Goal: Task Accomplishment & Management: Manage account settings

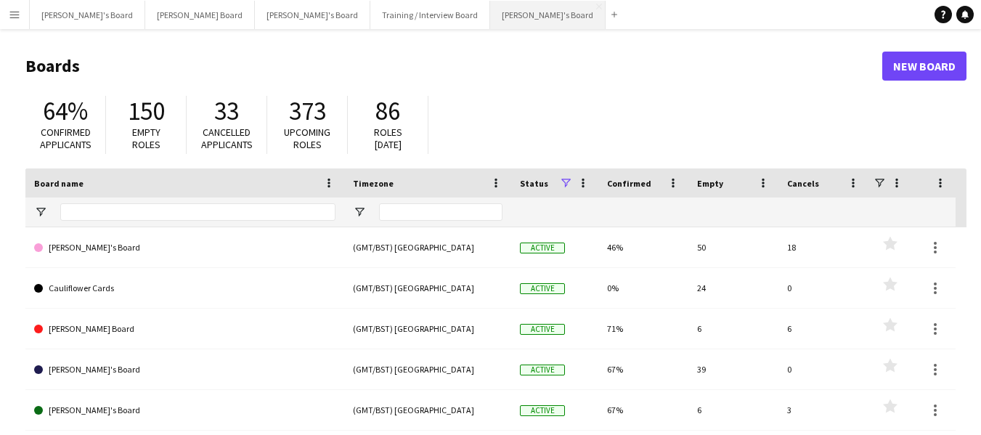
click at [490, 17] on button "[PERSON_NAME]'s Board Close" at bounding box center [547, 15] width 115 height 28
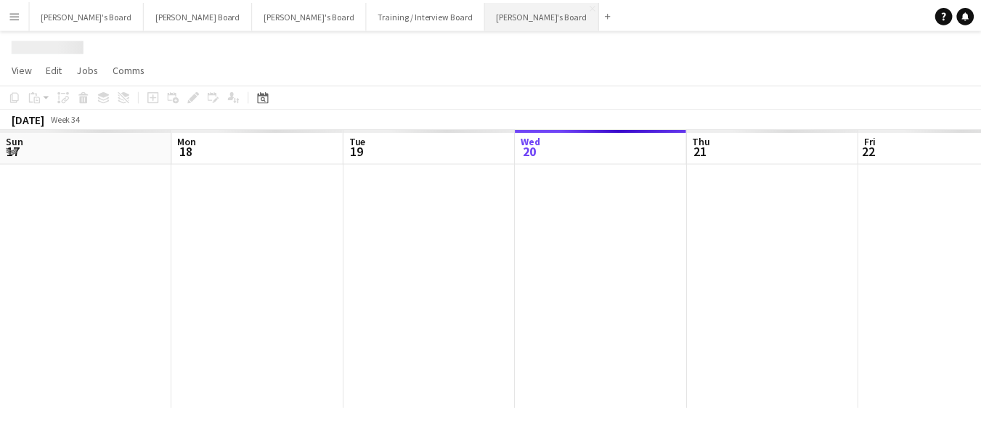
scroll to position [0, 347]
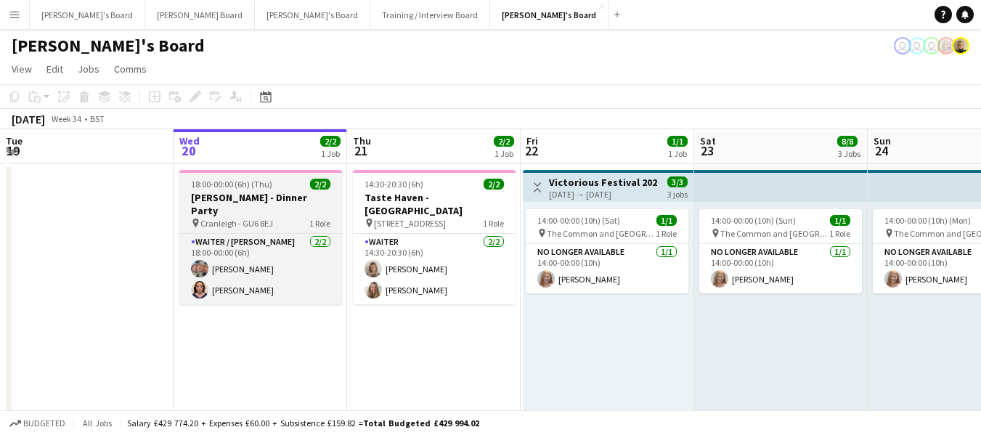
click at [227, 185] on span "18:00-00:00 (6h) (Thu)" at bounding box center [231, 184] width 81 height 11
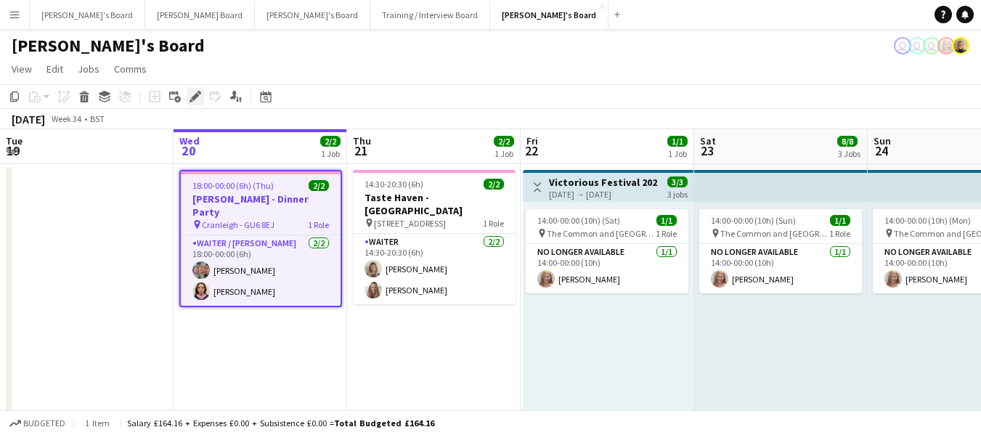
click at [196, 99] on icon "Edit" at bounding box center [195, 97] width 12 height 12
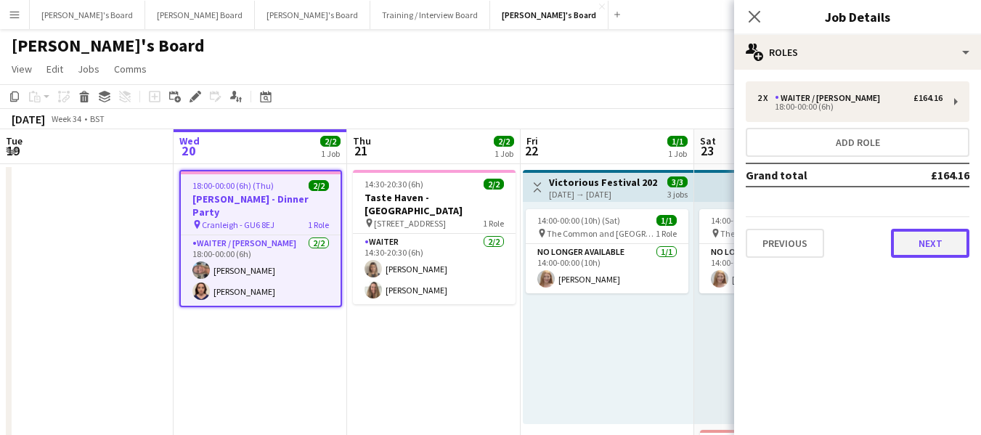
click at [935, 240] on button "Next" at bounding box center [930, 243] width 78 height 29
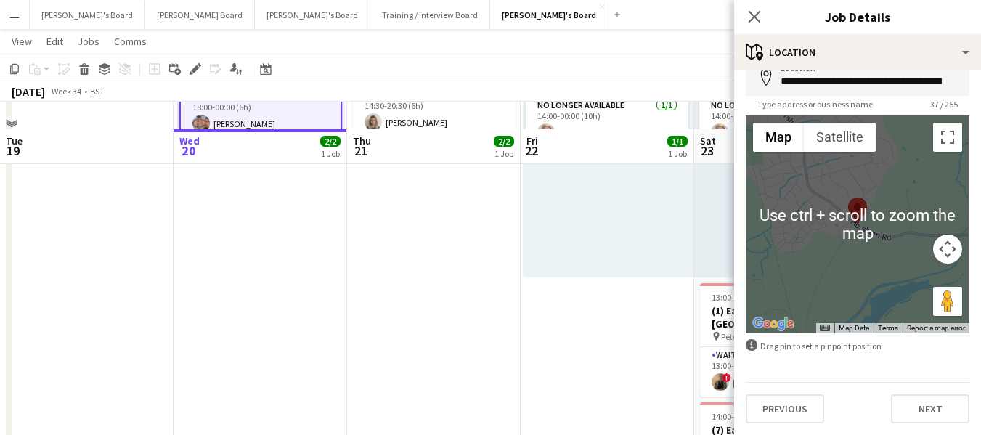
scroll to position [218, 0]
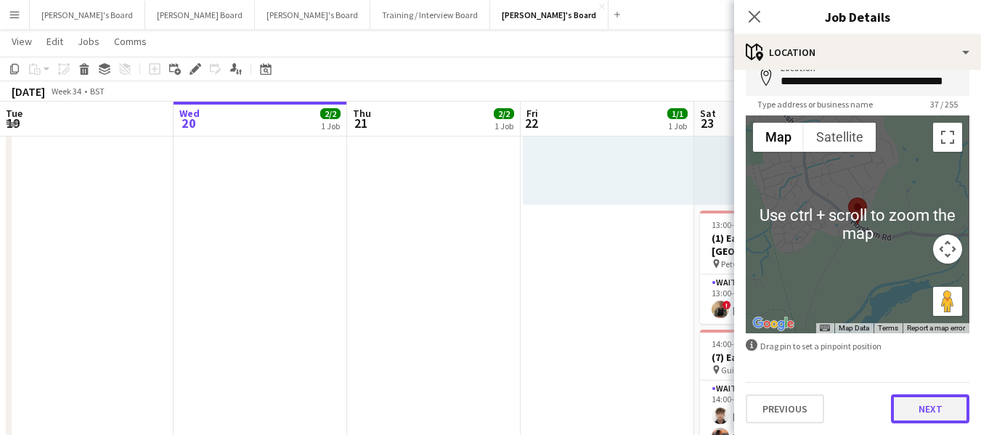
click at [938, 411] on button "Next" at bounding box center [930, 408] width 78 height 29
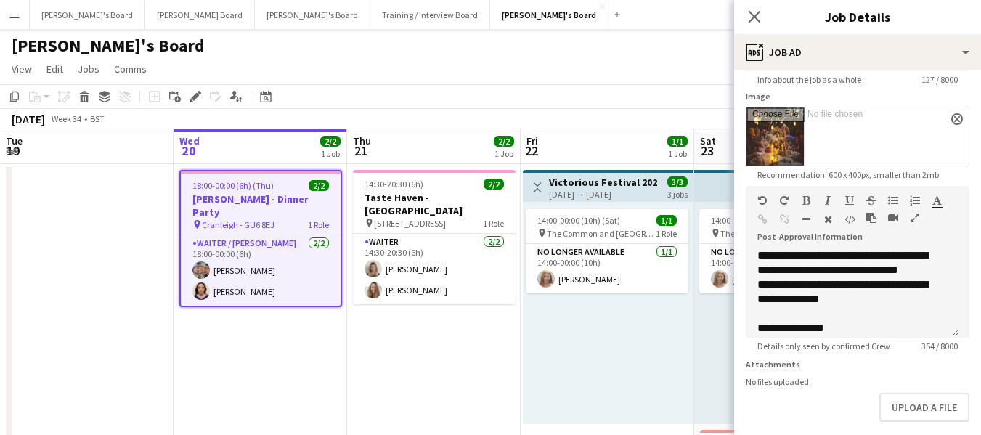
scroll to position [142, 0]
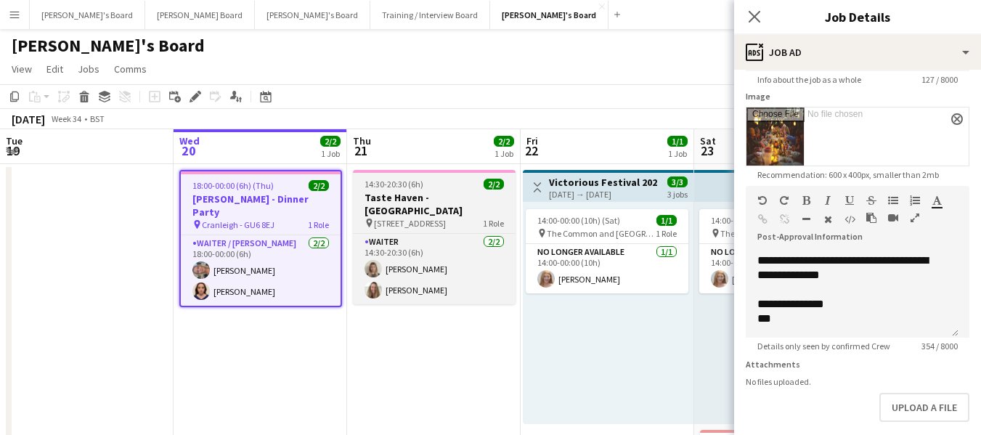
click at [419, 188] on span "14:30-20:30 (6h)" at bounding box center [393, 184] width 59 height 11
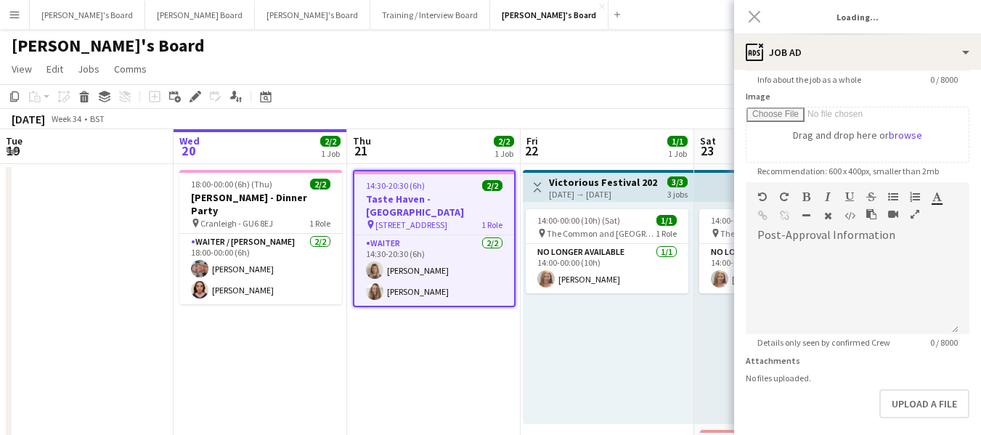
type input "**********"
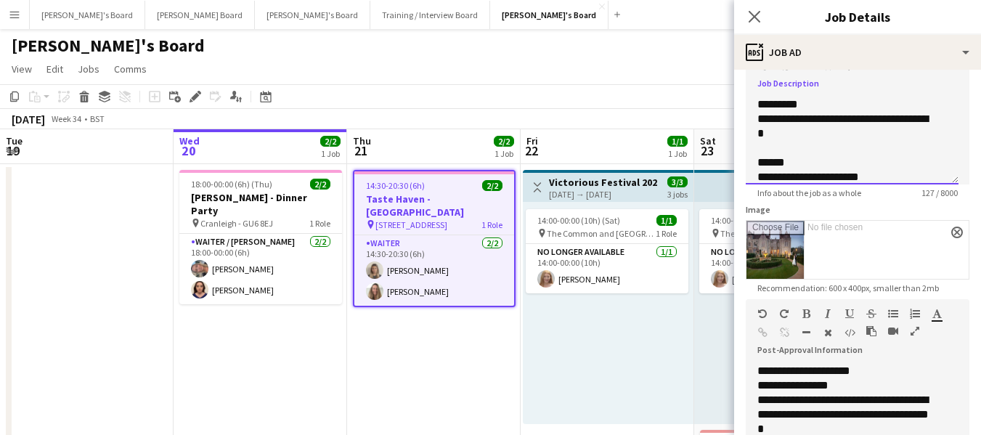
scroll to position [80, 0]
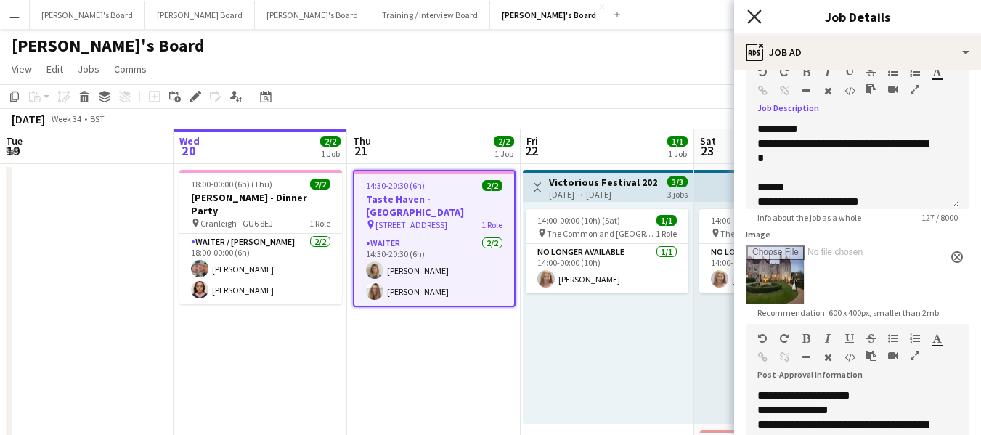
click at [753, 17] on icon at bounding box center [754, 16] width 14 height 14
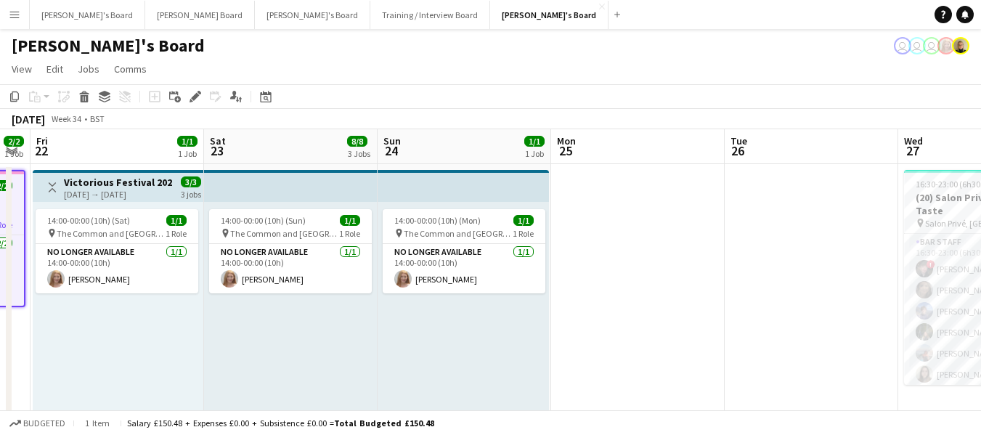
scroll to position [0, 501]
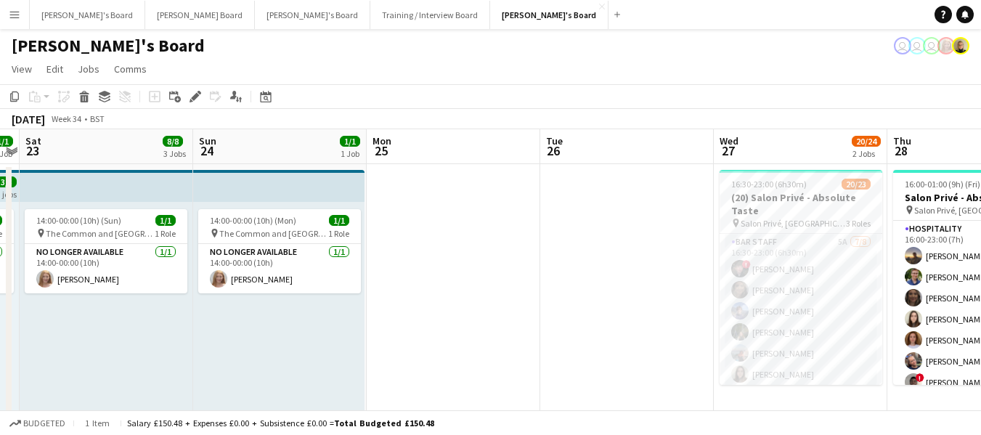
drag, startPoint x: 800, startPoint y: 181, endPoint x: 126, endPoint y: 140, distance: 675.6
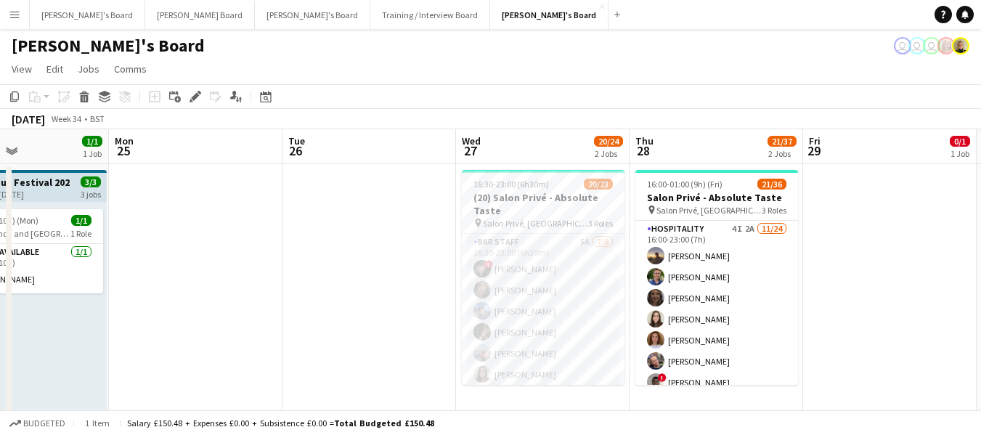
drag, startPoint x: 624, startPoint y: 173, endPoint x: 364, endPoint y: 191, distance: 260.5
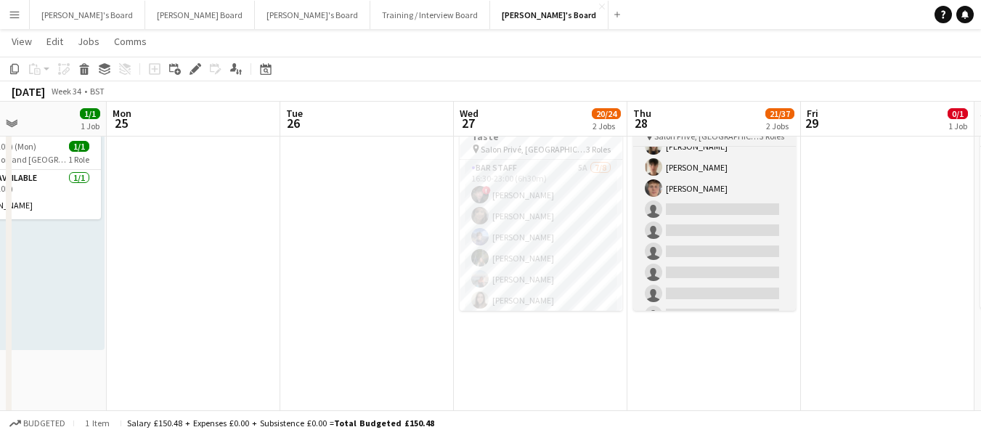
scroll to position [0, 0]
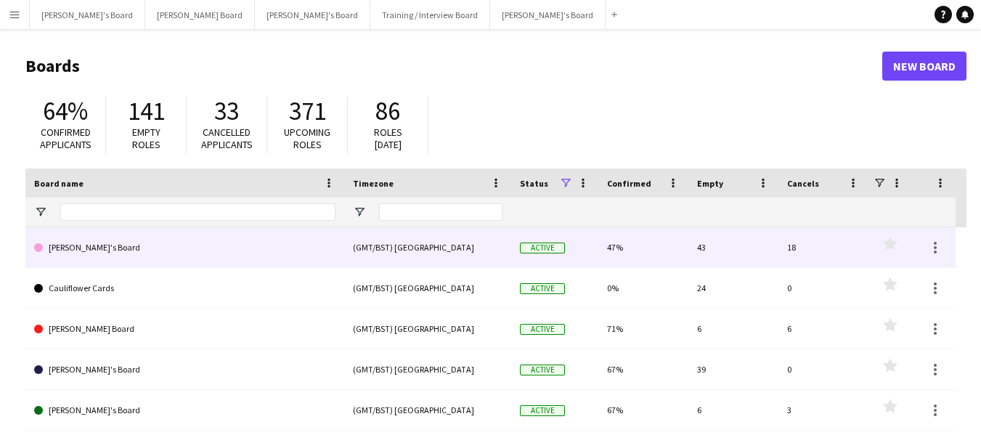
click at [102, 248] on link "[PERSON_NAME]'s Board" at bounding box center [184, 247] width 301 height 41
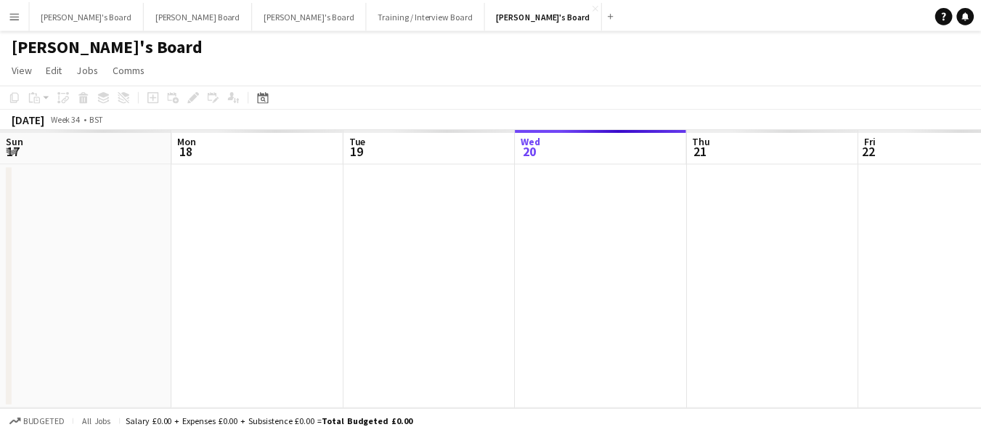
scroll to position [0, 347]
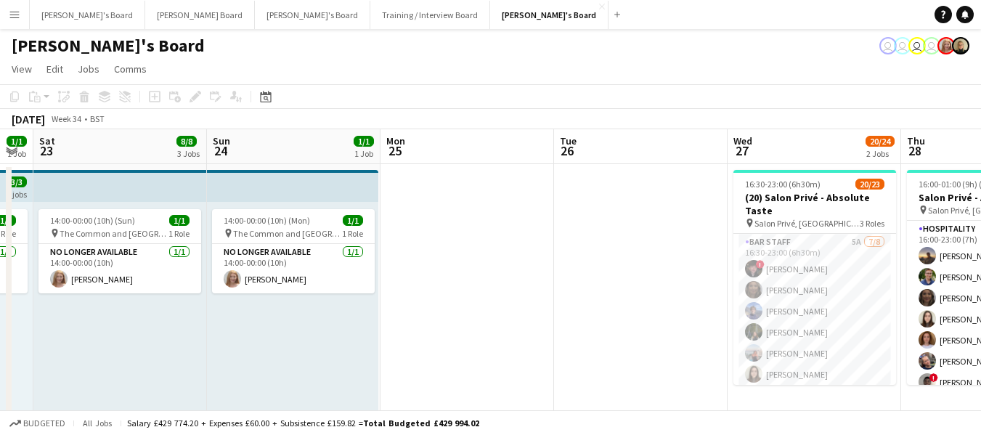
drag, startPoint x: 645, startPoint y: 152, endPoint x: 432, endPoint y: 176, distance: 214.0
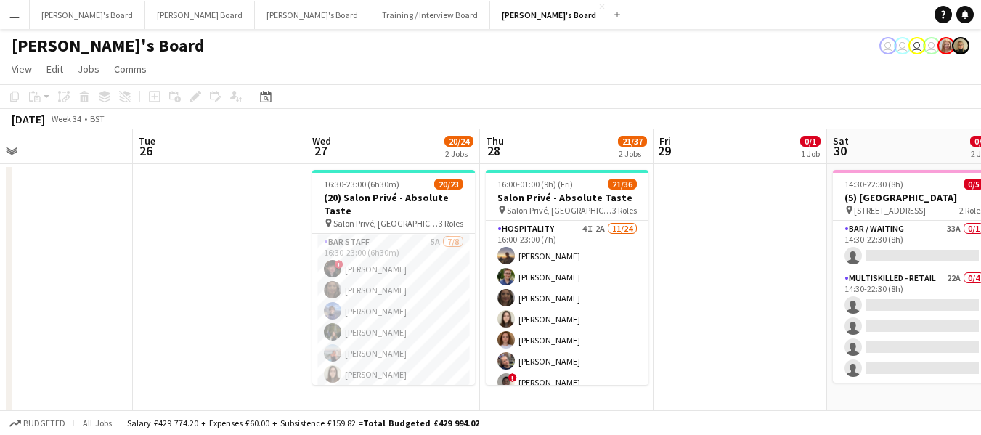
scroll to position [0, 584]
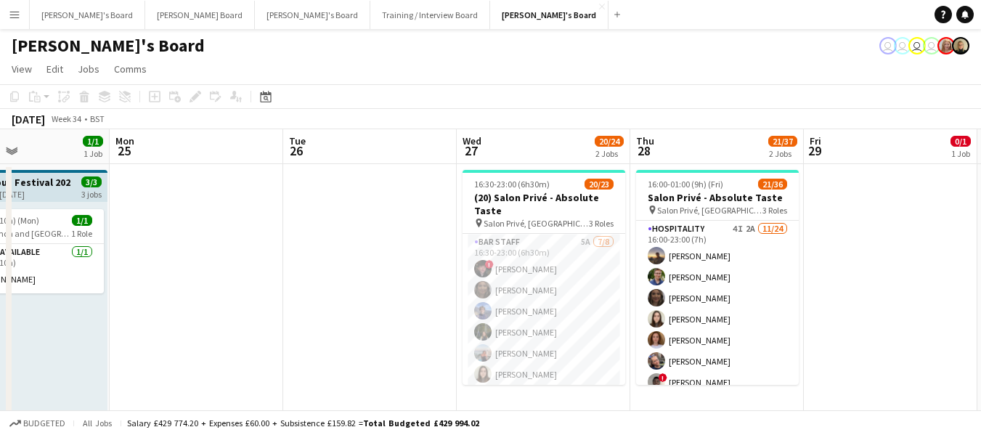
drag, startPoint x: 830, startPoint y: 140, endPoint x: 359, endPoint y: 163, distance: 471.7
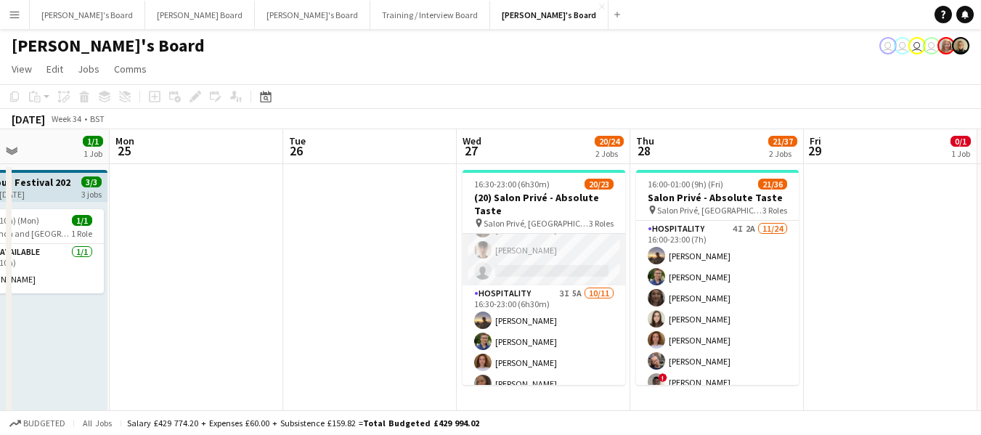
scroll to position [0, 0]
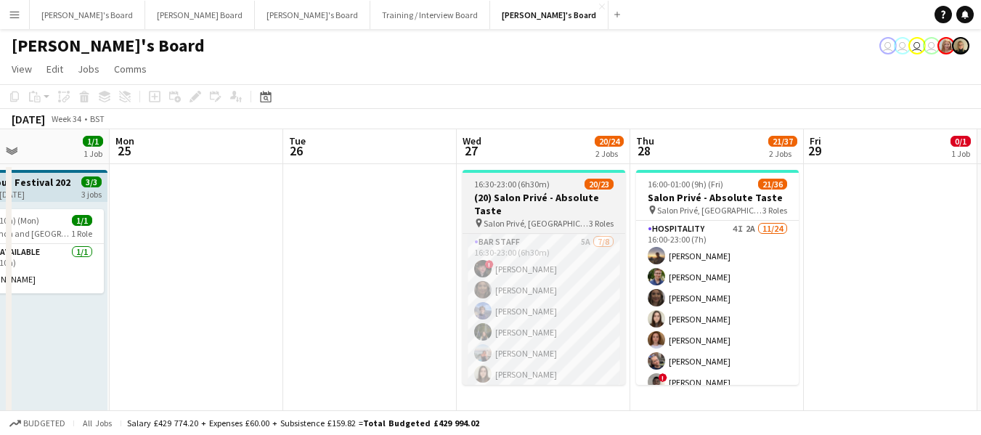
click at [547, 176] on app-job-card "16:30-23:00 (6h30m) 20/23 (20) Salon Privé - Absolute Taste pin Salon Privé, Bl…" at bounding box center [543, 277] width 163 height 215
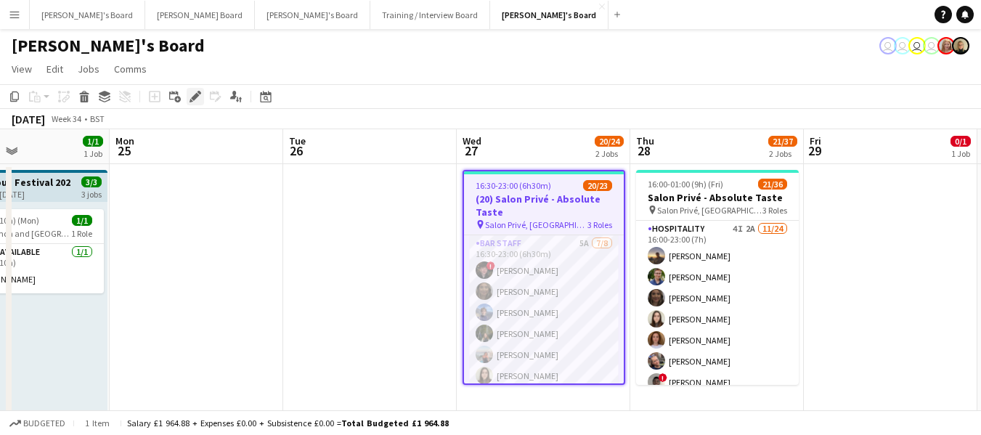
click at [195, 96] on icon at bounding box center [195, 97] width 8 height 8
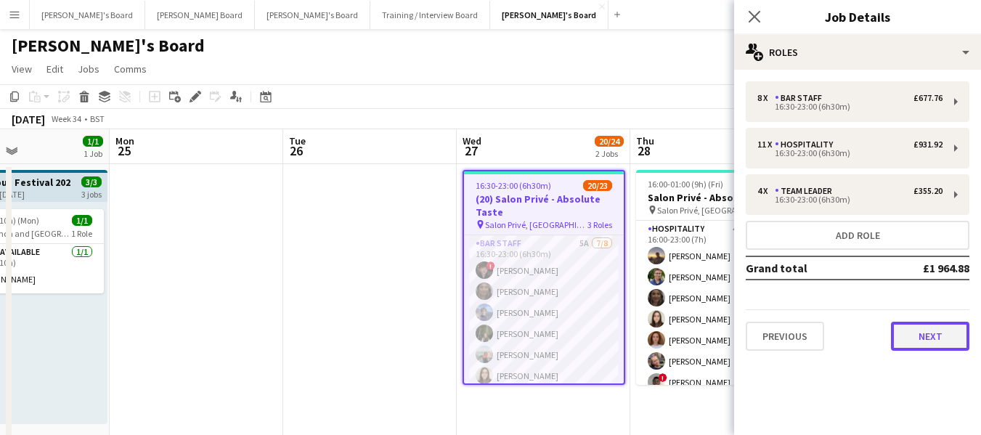
click at [940, 330] on button "Next" at bounding box center [930, 336] width 78 height 29
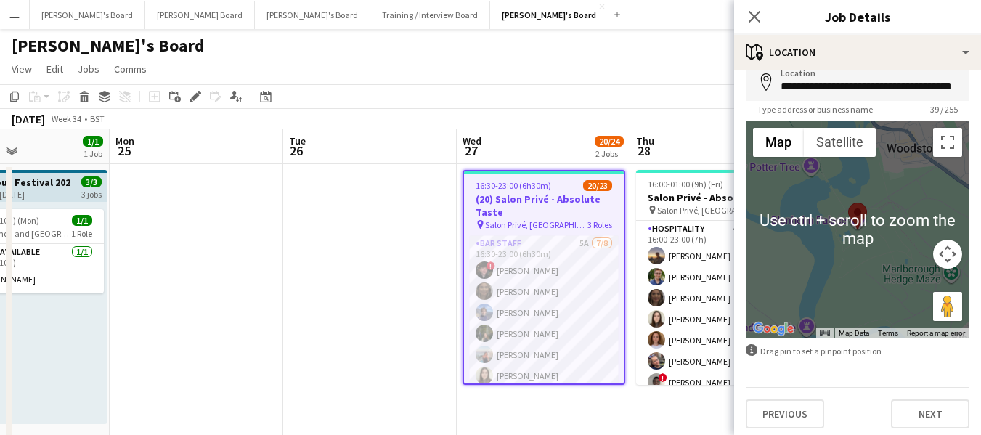
scroll to position [78, 0]
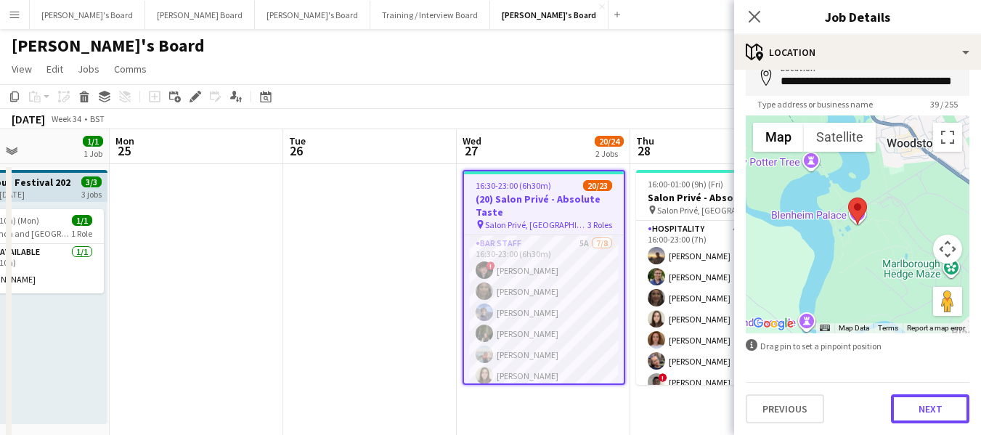
click at [932, 407] on button "Next" at bounding box center [930, 408] width 78 height 29
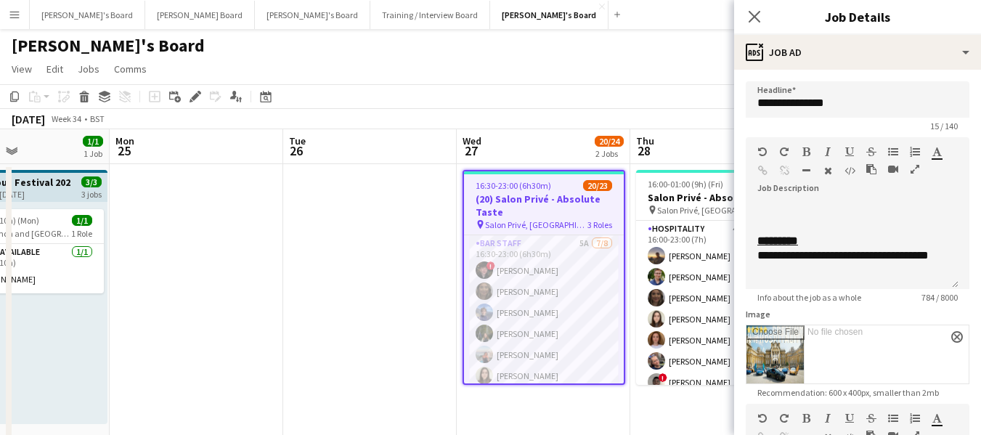
scroll to position [73, 0]
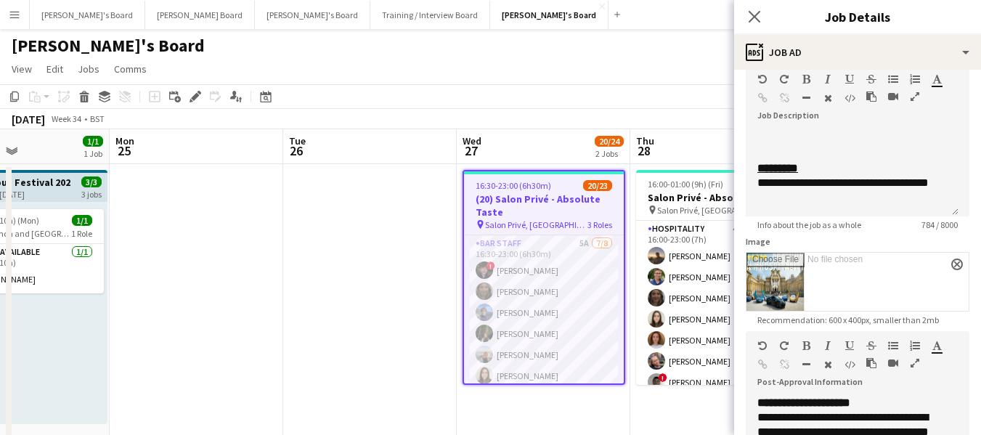
click at [544, 102] on app-toolbar "Copy Paste Paste Ctrl+V Paste with crew Ctrl+Shift+V Paste linked Job Delete Gr…" at bounding box center [490, 96] width 981 height 25
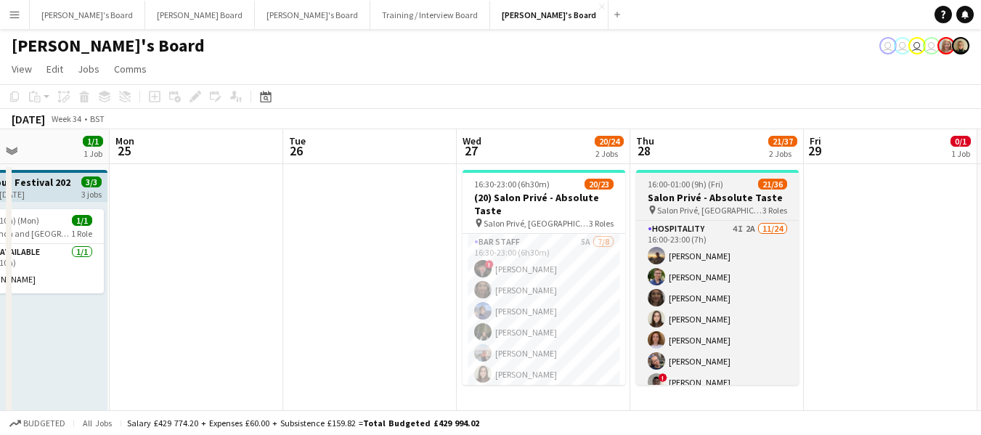
click at [693, 182] on span "16:00-01:00 (9h) (Fri)" at bounding box center [685, 184] width 75 height 11
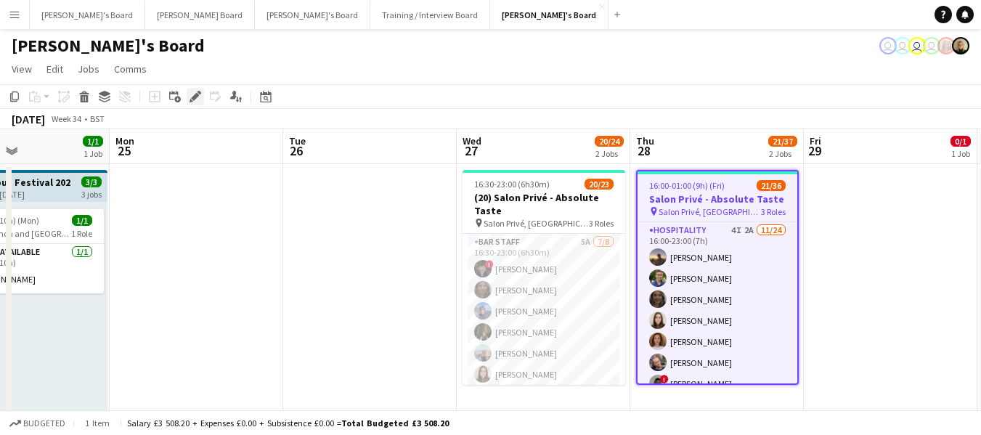
click at [197, 97] on icon at bounding box center [195, 97] width 8 height 8
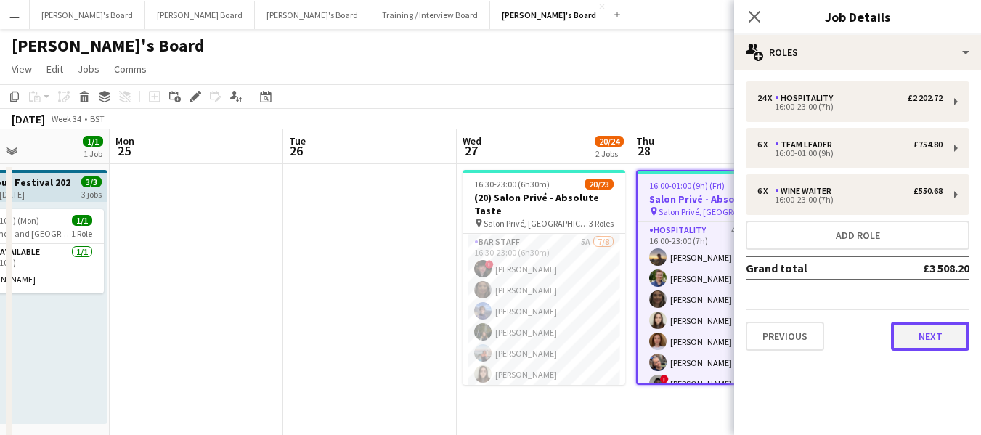
click at [938, 337] on button "Next" at bounding box center [930, 336] width 78 height 29
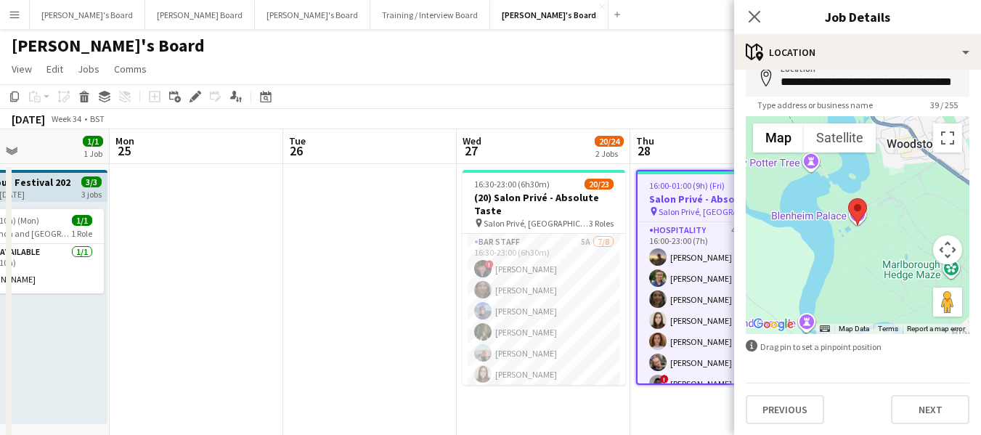
scroll to position [78, 0]
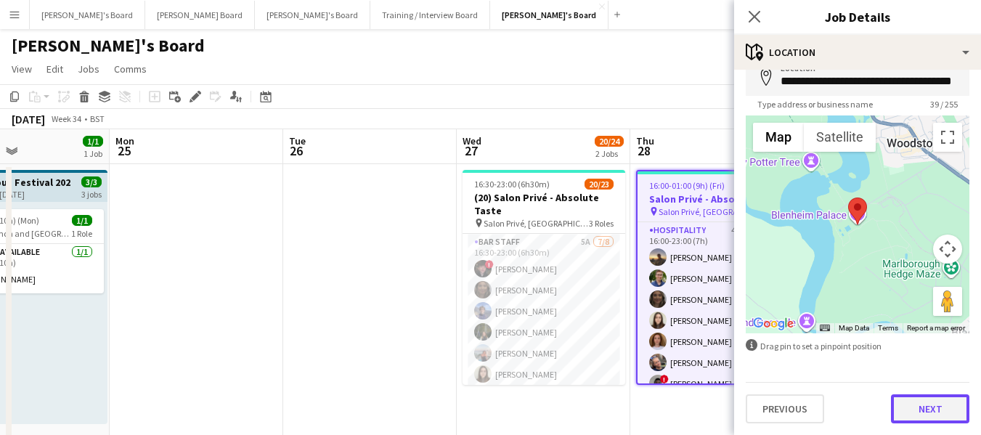
click at [932, 407] on button "Next" at bounding box center [930, 408] width 78 height 29
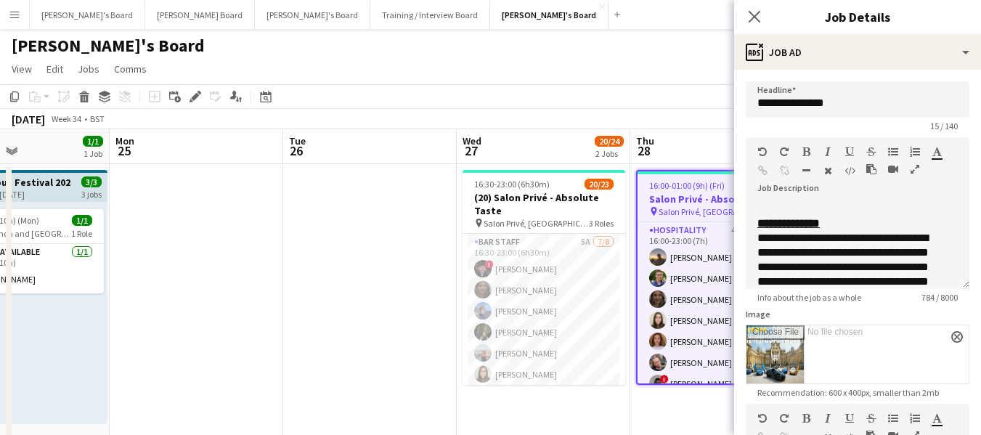
click at [499, 60] on app-page-menu "View Day view expanded Day view collapsed Month view Date picker Jump to today …" at bounding box center [490, 71] width 981 height 28
